Goal: Task Accomplishment & Management: Use online tool/utility

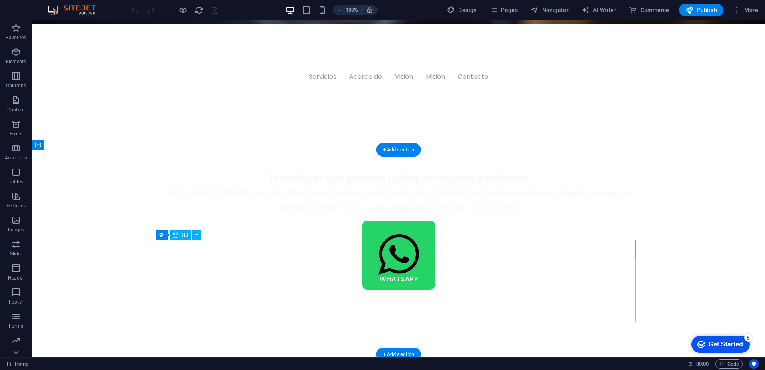
scroll to position [400, 0]
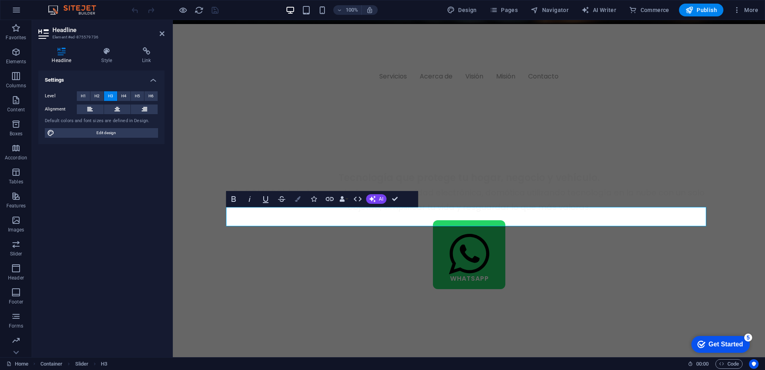
click at [303, 199] on button "Colors" at bounding box center [297, 199] width 15 height 16
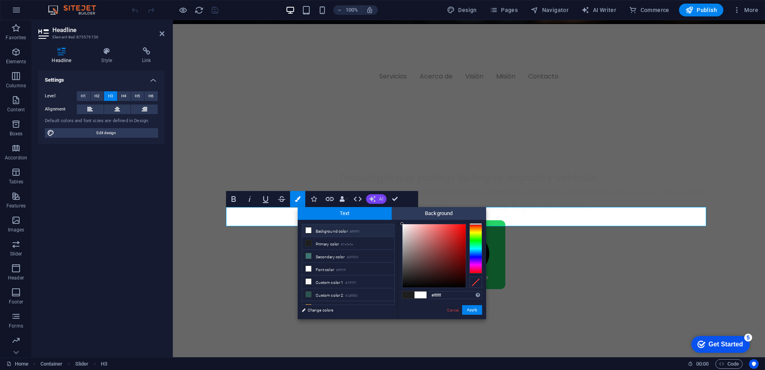
drag, startPoint x: 407, startPoint y: 273, endPoint x: 381, endPoint y: 199, distance: 79.0
click at [381, 199] on body "[DOMAIN_NAME] Home Favorites Elements Columns Content Boxes Accordion Tables Fe…" at bounding box center [382, 185] width 765 height 370
click at [403, 226] on div at bounding box center [402, 225] width 3 height 3
drag, startPoint x: 403, startPoint y: 224, endPoint x: 400, endPoint y: 217, distance: 7.2
click at [400, 217] on div "Text Background less Background color #ffffff Primary color #1e1e1e Secondary c…" at bounding box center [392, 263] width 189 height 112
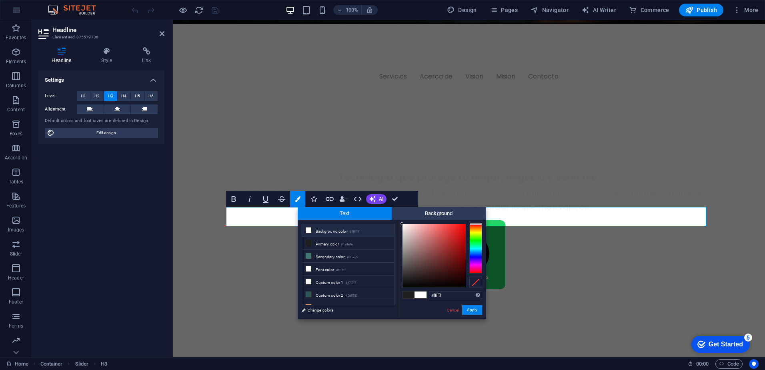
click at [397, 221] on div "less Background color #ffffff Primary color #1e1e1e Secondary color #3f7673 Fon…" at bounding box center [392, 269] width 189 height 99
type input "#fffdfd"
click at [403, 224] on div at bounding box center [402, 223] width 3 height 3
click at [469, 309] on button "Apply" at bounding box center [472, 310] width 20 height 10
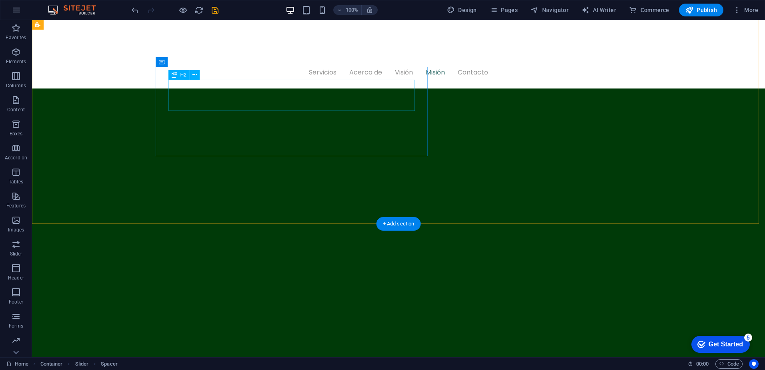
scroll to position [1135, 0]
click at [699, 8] on span "Publish" at bounding box center [702, 10] width 32 height 8
